Goal: Information Seeking & Learning: Learn about a topic

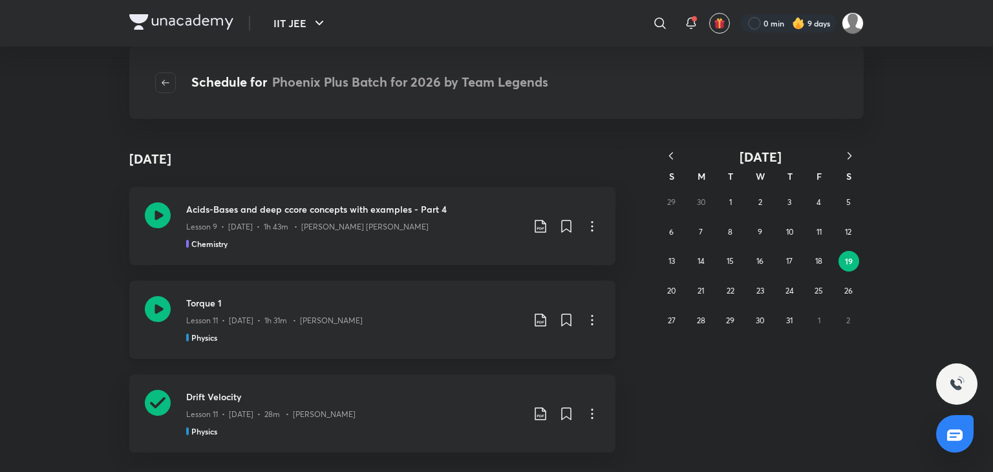
scroll to position [323, 0]
click at [158, 225] on icon at bounding box center [158, 217] width 26 height 26
